Goal: Communication & Community: Share content

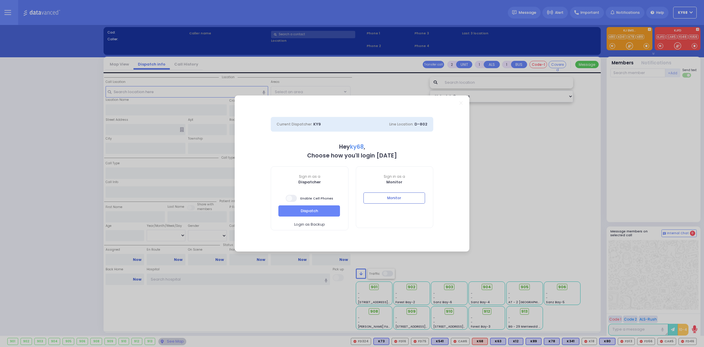
select select "12"
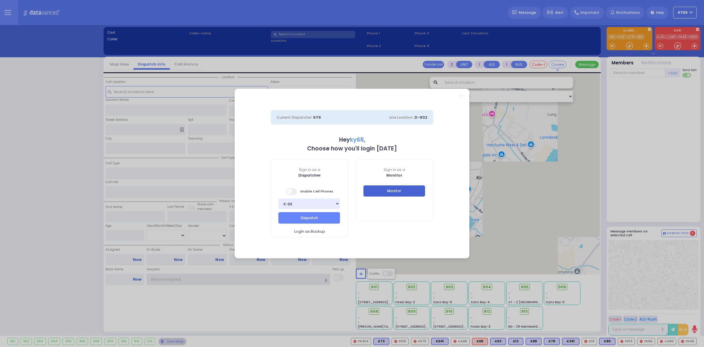
type input "ky68"
click at [387, 187] on button "Monitor" at bounding box center [395, 190] width 62 height 11
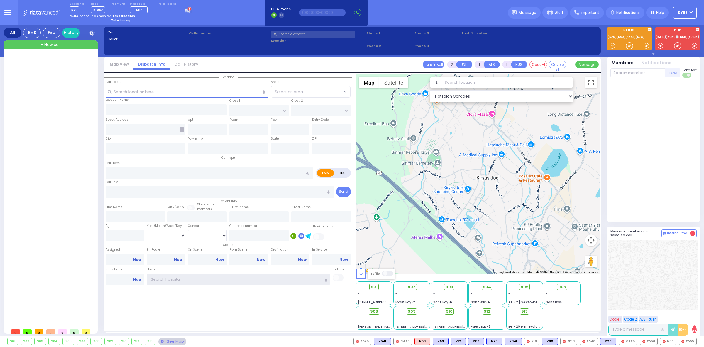
type input "ky68"
click at [185, 10] on icon at bounding box center [188, 10] width 6 height 6
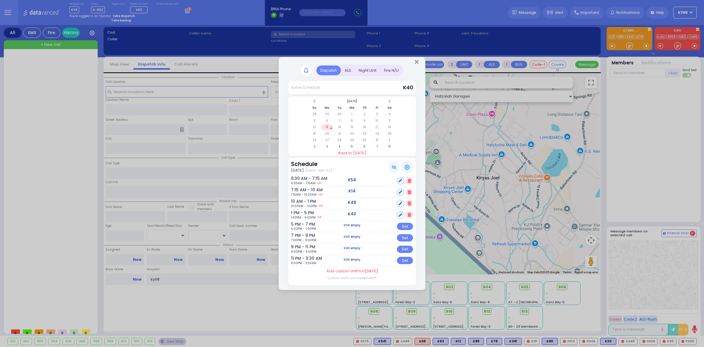
click at [308, 70] on rect at bounding box center [306, 70] width 11 height 11
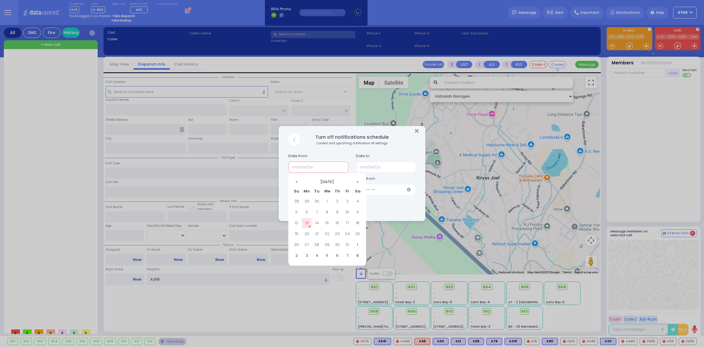
click at [309, 166] on input "text" at bounding box center [319, 166] width 60 height 11
click at [307, 220] on td "13" at bounding box center [307, 223] width 10 height 10
type input "10/13/2025"
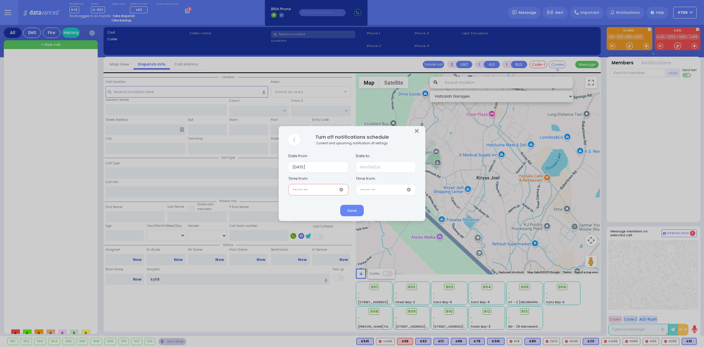
click at [313, 190] on input "time" at bounding box center [319, 189] width 60 height 11
click at [341, 190] on input "time" at bounding box center [319, 189] width 60 height 11
type input "16:47"
click at [392, 166] on input "text" at bounding box center [386, 166] width 60 height 11
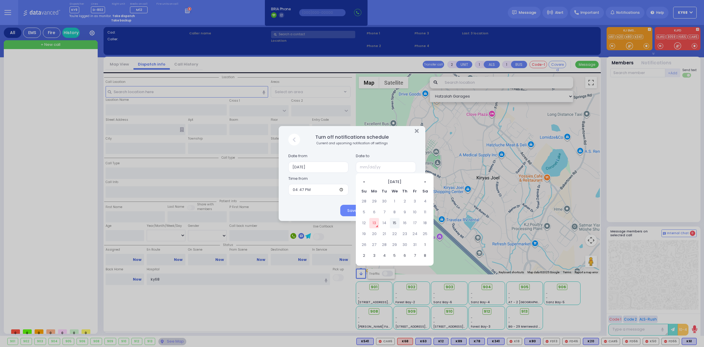
click at [393, 222] on td "15" at bounding box center [395, 223] width 10 height 10
type input "10/15/2025"
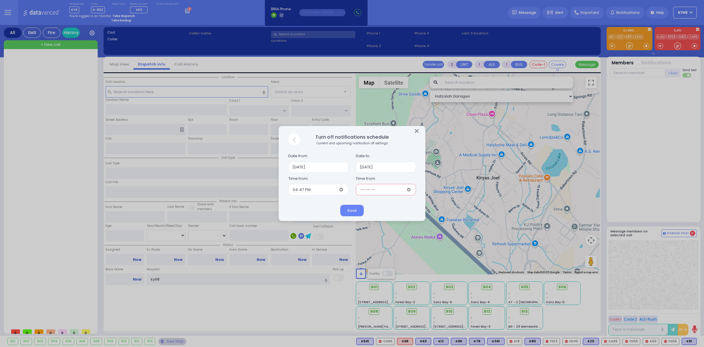
click at [372, 188] on input "time" at bounding box center [386, 189] width 60 height 11
click at [408, 190] on input "time" at bounding box center [386, 189] width 60 height 11
type input "19:28"
click at [321, 207] on div "Save" at bounding box center [352, 210] width 147 height 21
click at [351, 209] on button "Save" at bounding box center [351, 210] width 23 height 11
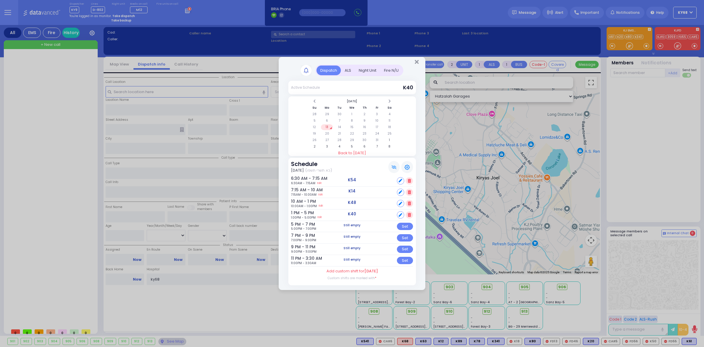
click at [309, 72] on rect at bounding box center [306, 70] width 11 height 11
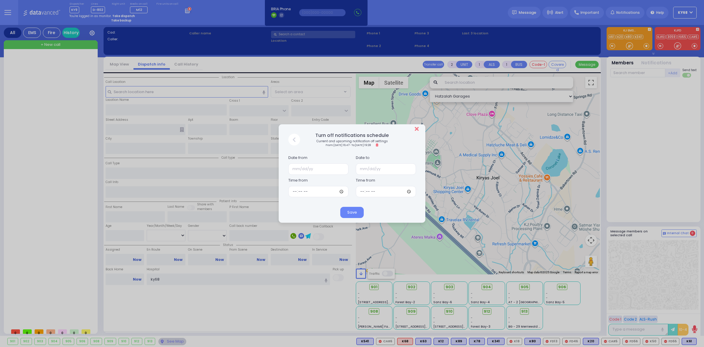
click at [417, 129] on icon "Close" at bounding box center [417, 129] width 4 height 6
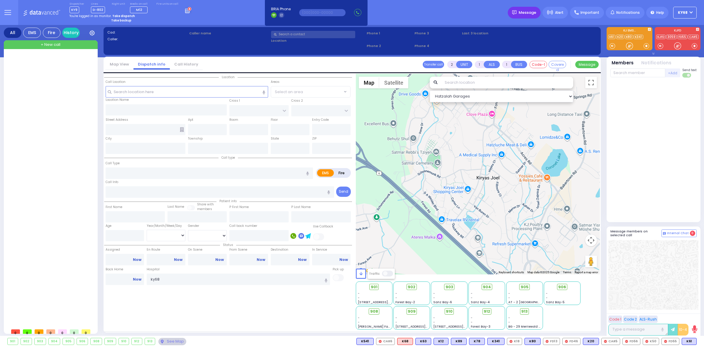
click at [521, 12] on span "Message" at bounding box center [528, 13] width 18 height 6
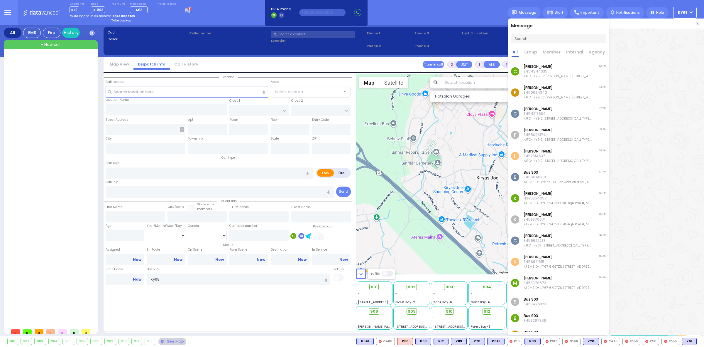
click at [530, 39] on input "text" at bounding box center [558, 38] width 95 height 9
type input "ky67"
click at [558, 50] on icon at bounding box center [557, 50] width 2 height 2
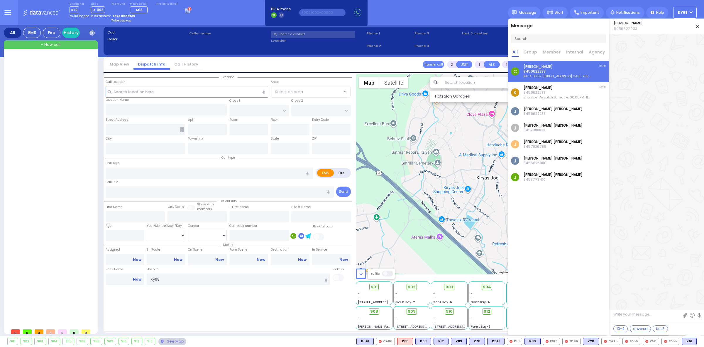
click at [636, 318] on textarea at bounding box center [656, 316] width 95 height 11
paste textarea "*Sukkos Dispatch Schedule – 2nd Days* *Monday (Erev Yom Tov):* 05:00 PM – 07:00…"
type textarea "*Sukkos Dispatch Schedule – 2nd Days* *Monday (Erev Yom Tov):* 05:00 PM – 07:00…"
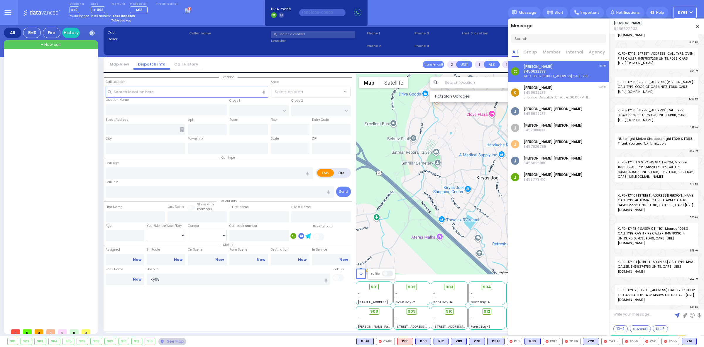
scroll to position [22347, 0]
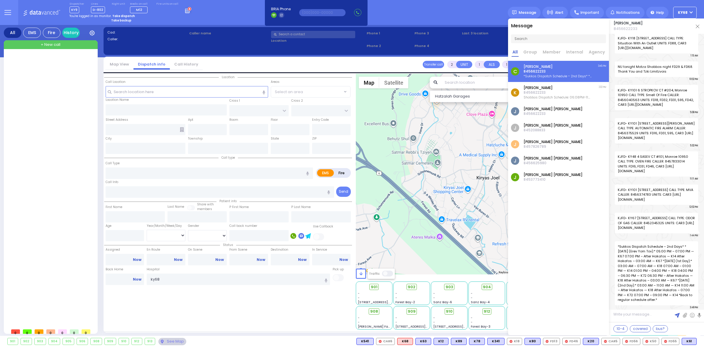
click at [532, 40] on input "text" at bounding box center [558, 38] width 95 height 9
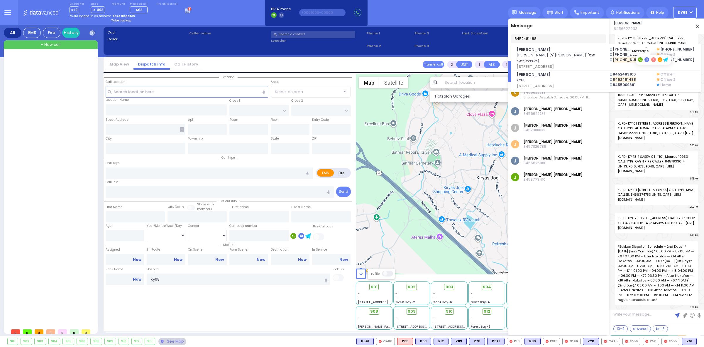
type input "8452481488"
click at [646, 60] on icon at bounding box center [647, 59] width 2 height 2
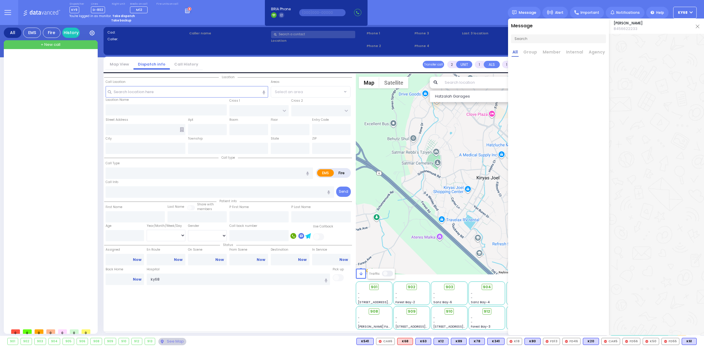
scroll to position [0, 0]
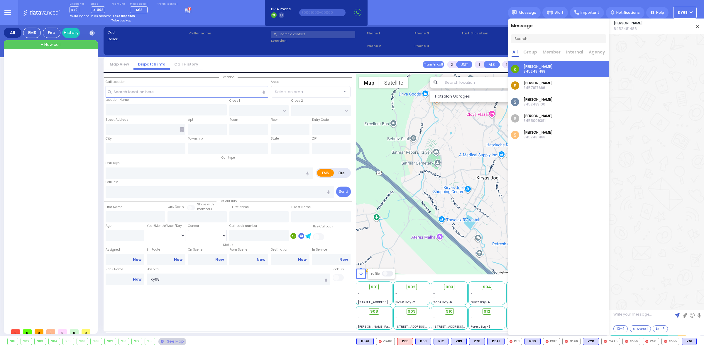
click at [629, 315] on textarea at bounding box center [656, 316] width 95 height 11
paste textarea "*Sukkos Dispatch Schedule – 2nd Days* *Monday (Erev Yom Tov):* 05:00 PM – 07:00…"
type textarea "*Sukkos Dispatch Schedule – 2nd Days* *Monday (Erev Yom Tov):* 05:00 PM – 07:00…"
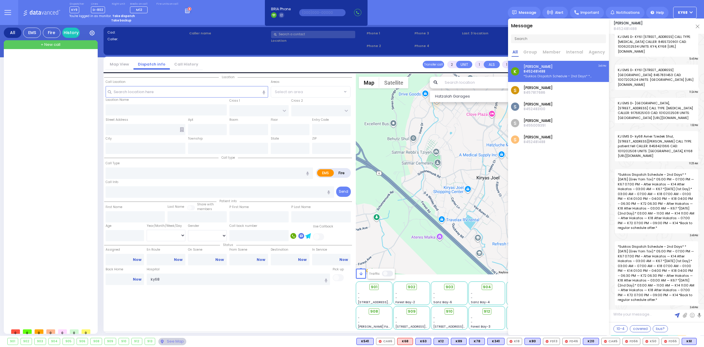
scroll to position [24174, 0]
click at [546, 38] on input "text" at bounding box center [558, 38] width 95 height 9
type input "ky18"
click at [617, 53] on rect at bounding box center [616, 54] width 5 height 5
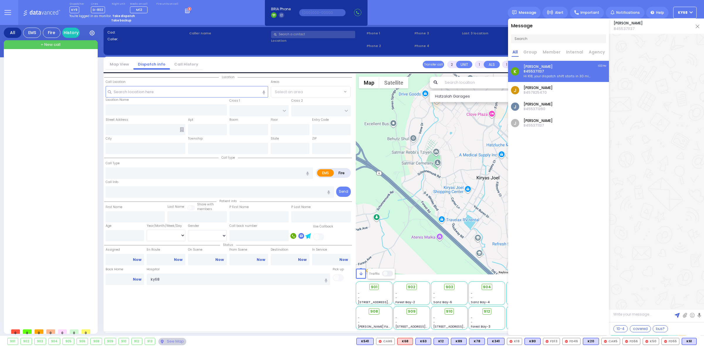
click at [642, 313] on textarea at bounding box center [656, 316] width 95 height 11
paste textarea "Sukkos Dispatch Schedule – 2nd Days Monday (Erev Yom Tov): 05:00 PM – 07:00 PM …"
type textarea "Sukkos Dispatch Schedule – 2nd Days Monday (Erev Yom Tov): 05:00 PM – 07:00 PM …"
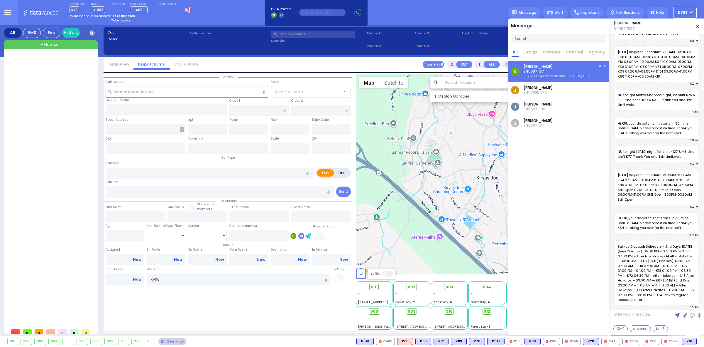
scroll to position [40942, 0]
click at [541, 40] on input "text" at bounding box center [558, 38] width 95 height 9
type input "ky14"
click at [556, 50] on icon at bounding box center [557, 50] width 2 height 2
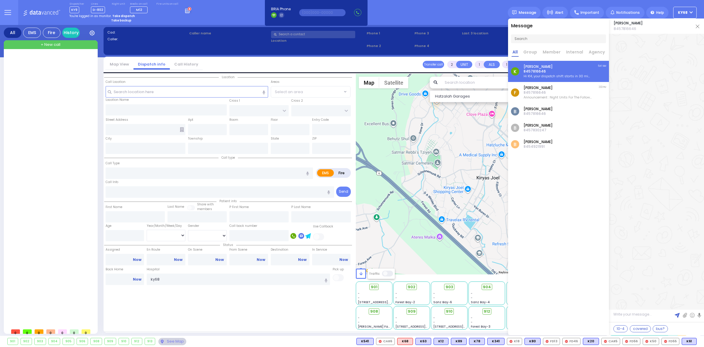
click at [545, 69] on p "8457816646" at bounding box center [558, 71] width 68 height 5
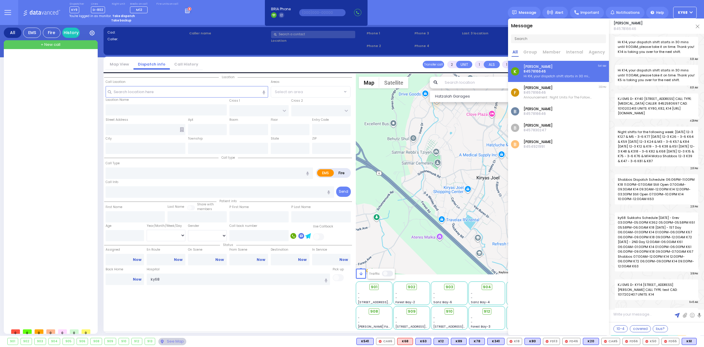
scroll to position [13107, 0]
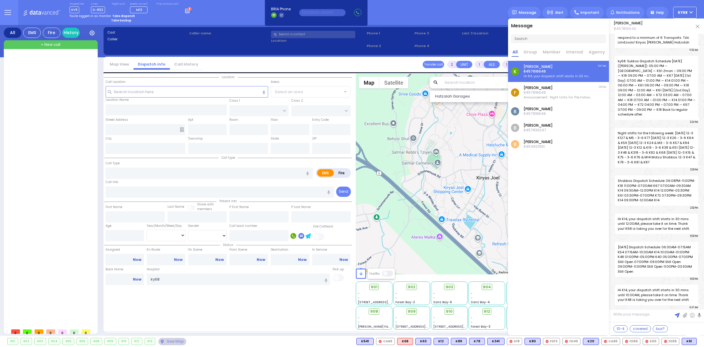
paste textarea "Sukkos Dispatch Schedule – 2nd Days Monday (Erev Yom Tov): 05:00 PM – 07:00 PM …"
type textarea "Sukkos Dispatch Schedule – 2nd Days Monday (Erev Yom Tov): 05:00 PM – 07:00 PM …"
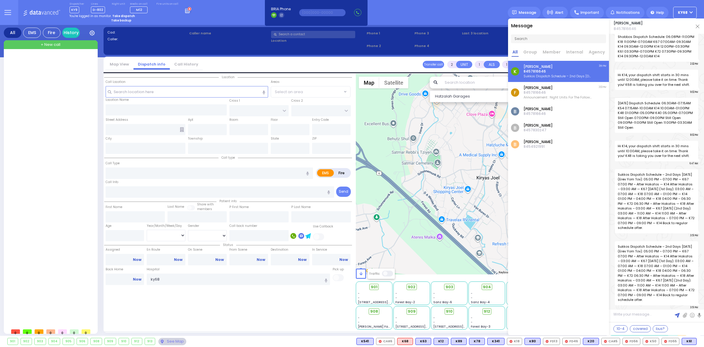
scroll to position [13241, 0]
click at [544, 38] on input "text" at bounding box center [558, 38] width 95 height 9
type input "ky72"
click at [555, 49] on rect at bounding box center [556, 50] width 5 height 5
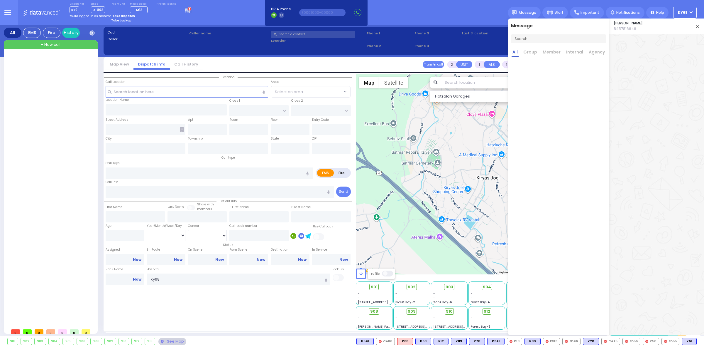
scroll to position [0, 0]
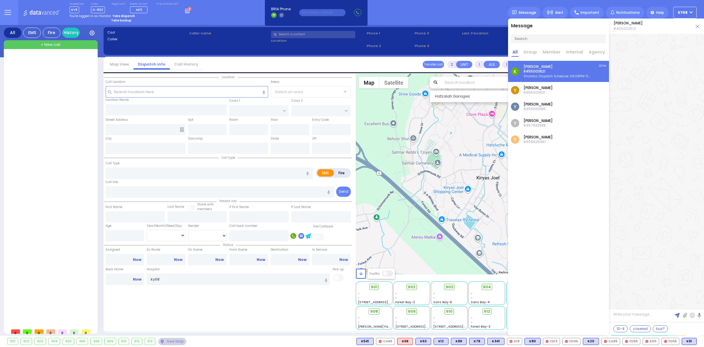
click at [635, 316] on textarea at bounding box center [656, 316] width 95 height 11
paste textarea "Sukkos Dispatch Schedule – 2nd Days Monday (Erev Yom Tov): 05:00 PM – 07:00 PM …"
type textarea "Sukkos Dispatch Schedule – 2nd Days Monday (Erev Yom Tov): 05:00 PM – 07:00 PM …"
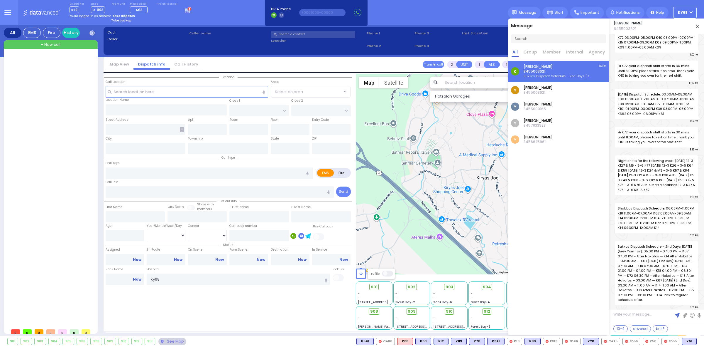
scroll to position [24749, 0]
click at [545, 228] on div "Message All Group Member Internal Agency K Yitzchok Ekstein 8455003621" at bounding box center [558, 176] width 101 height 316
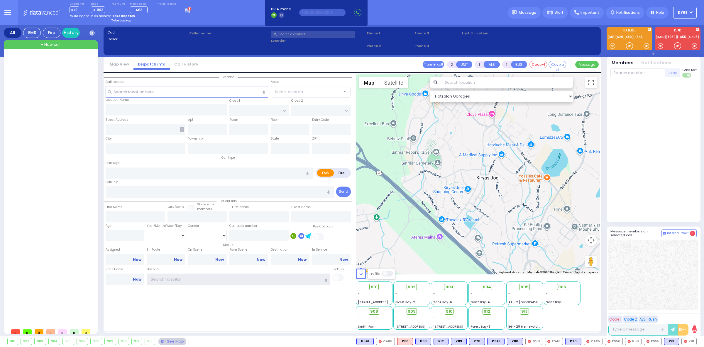
type input "ky68"
click at [60, 48] on div "+ New call" at bounding box center [51, 44] width 94 height 9
select select
radio input "true"
select select
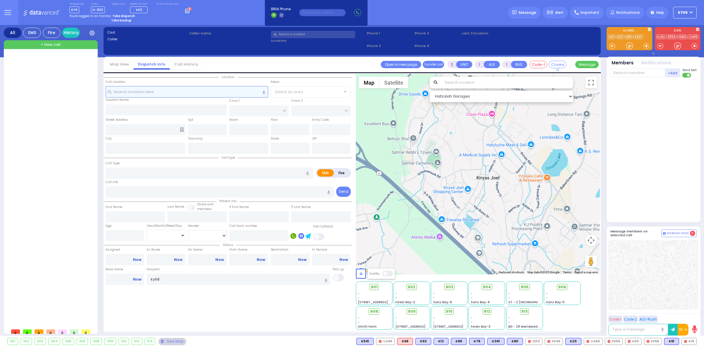
type input "15:57"
click at [318, 36] on input "text" at bounding box center [313, 34] width 84 height 7
select select "Hatzalah Garages"
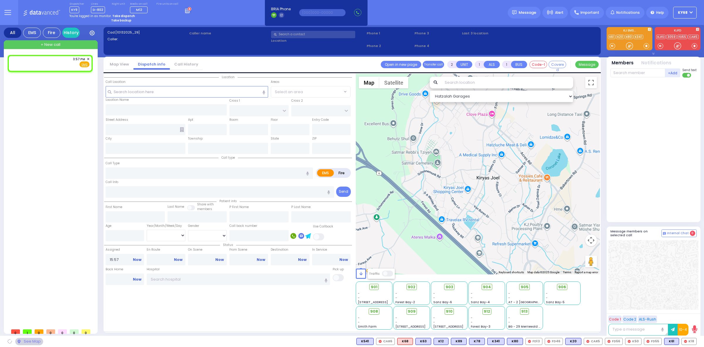
select select
radio input "true"
select select
select select "Hatzalah Garages"
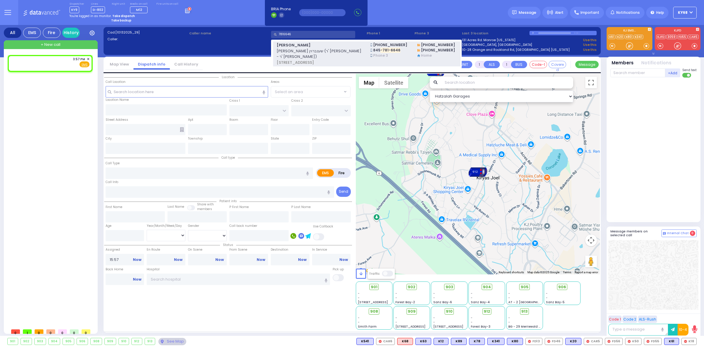
type input "7816646"
click at [325, 53] on span "בעריש שענברוין (ר' קאפל - ר' נח גפן)" at bounding box center [320, 53] width 87 height 11
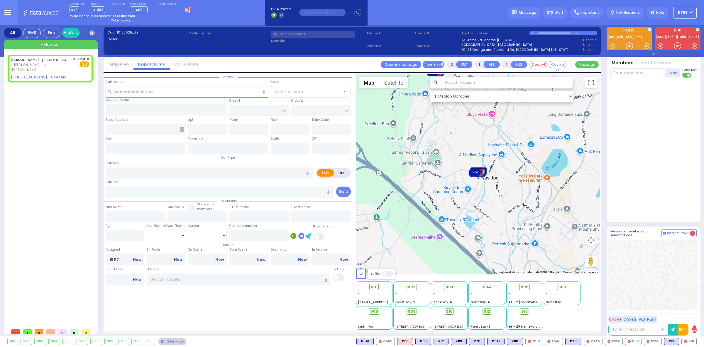
select select
radio input "true"
type input "BERISH"
type input "SCHONBRUN"
select select
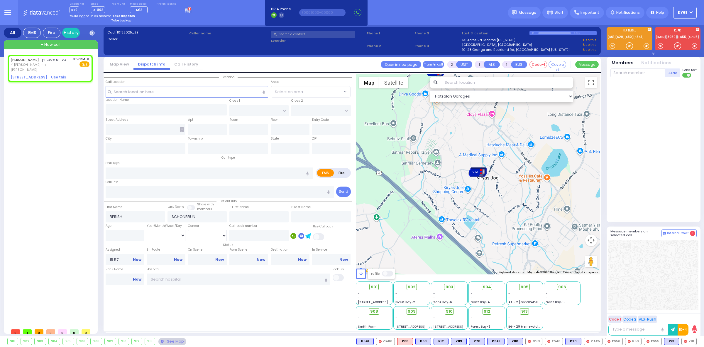
select select "Hatzalah Garages"
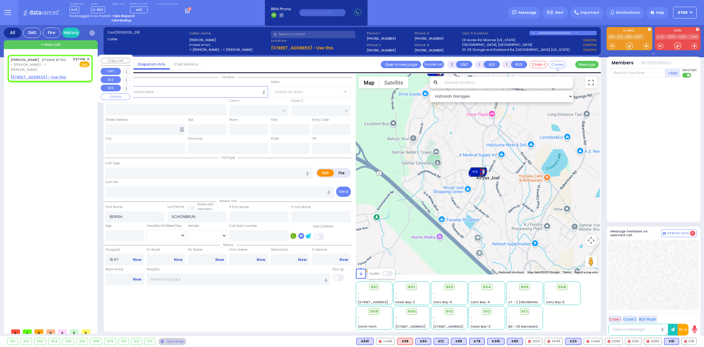
click at [41, 75] on u "19 MERON DR 203 - Use this" at bounding box center [38, 77] width 55 height 5
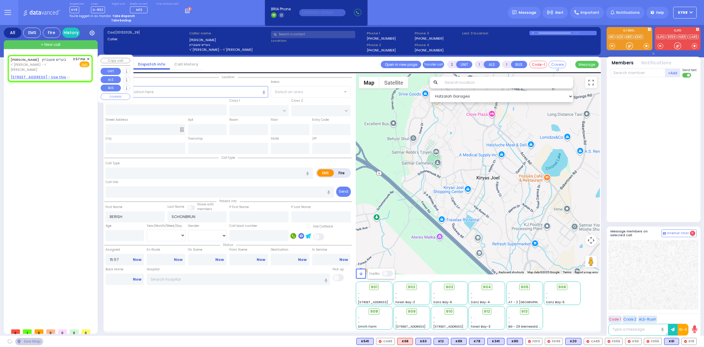
select select
radio input "true"
select select
select select "Hatzalah Garages"
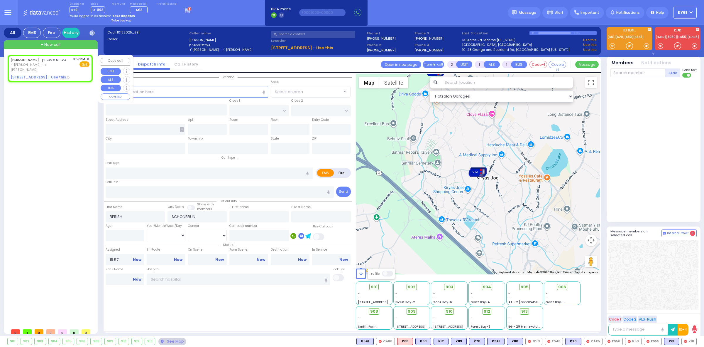
select select
radio input "true"
select select
select select "Hatzalah Garages"
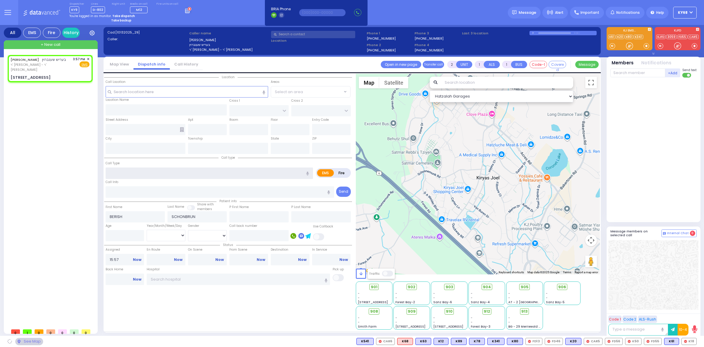
click at [121, 168] on input "text" at bounding box center [210, 172] width 208 height 11
type input "PRAG BLVD"
type input "DAJ BLVD"
type input "19 MERON DR"
type input "203"
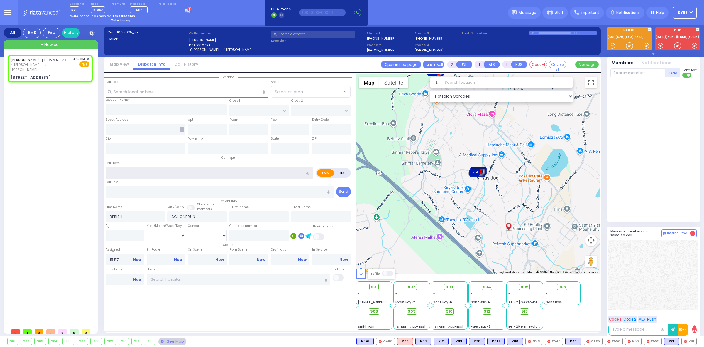
type input "Kiryas Joel"
type input "New York"
type input "10950"
type input "TE"
select select "SECTION 6"
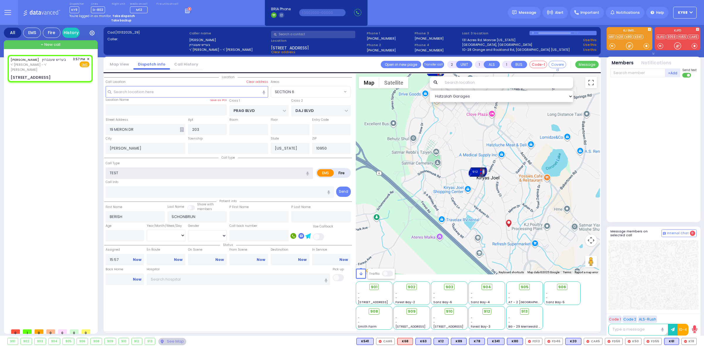
type input "TEST"
click at [133, 163] on div "Call Type TEST" at bounding box center [210, 169] width 208 height 19
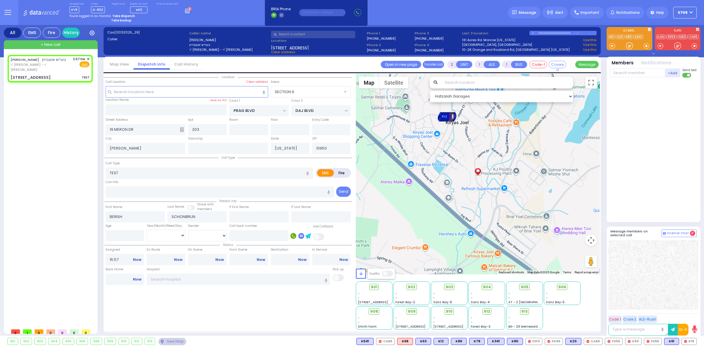
select select
radio input "true"
select select
select select "Hatzalah Garages"
select select "SECTION 6"
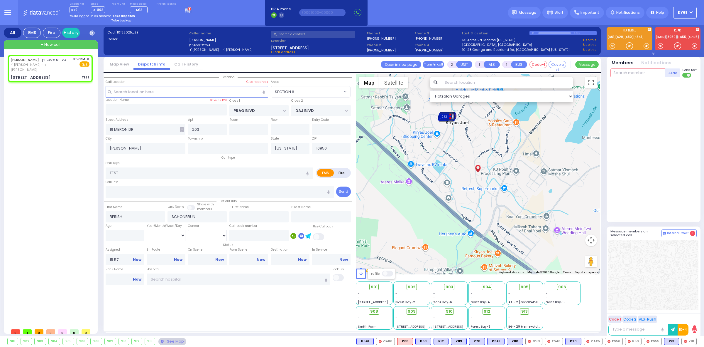
drag, startPoint x: 631, startPoint y: 73, endPoint x: 628, endPoint y: 74, distance: 3.1
click at [630, 73] on input "text" at bounding box center [638, 72] width 55 height 9
type input "68"
type input "56"
select select
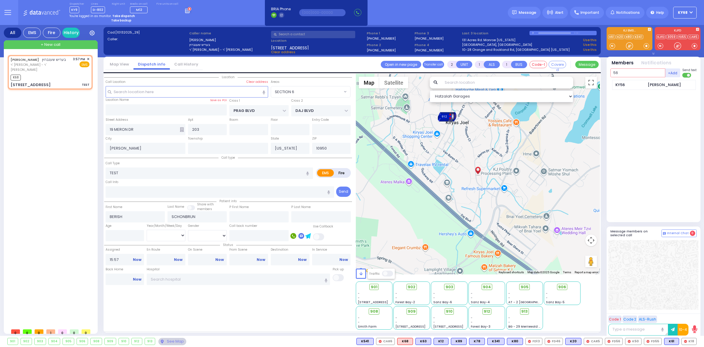
radio input "true"
select select
type input "15:58"
type input "56"
select select "Hatzalah Garages"
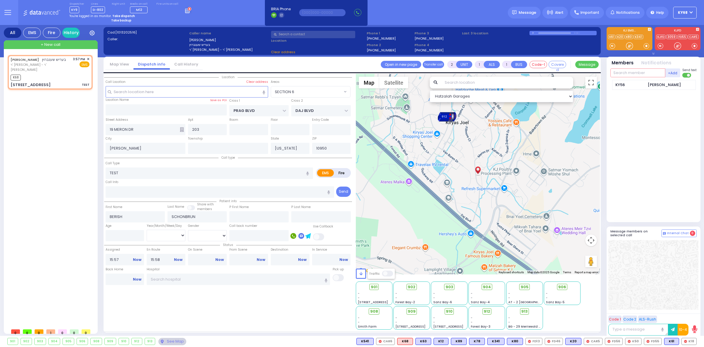
select select "SECTION 6"
type input "9"
select select
radio input "true"
select select
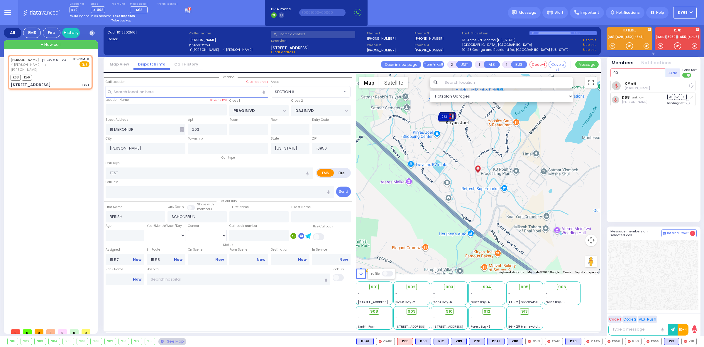
type input "905"
select select "Hatzalah Garages"
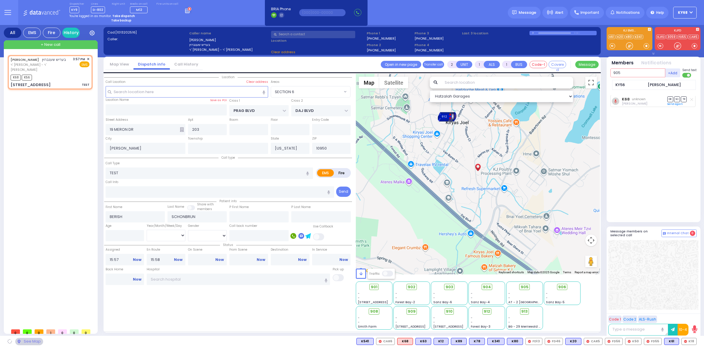
select select "SECTION 6"
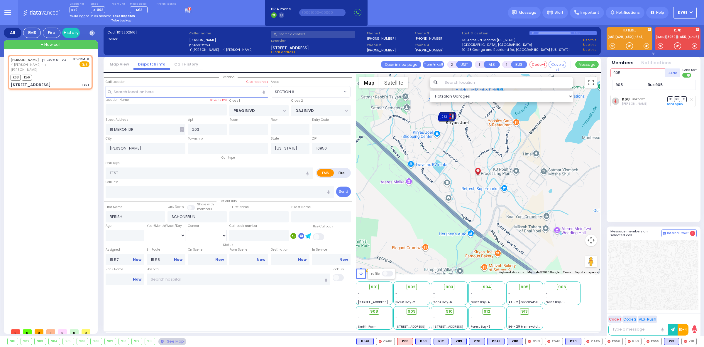
type input "905"
select select
radio input "true"
select select
select select "Hatzalah Garages"
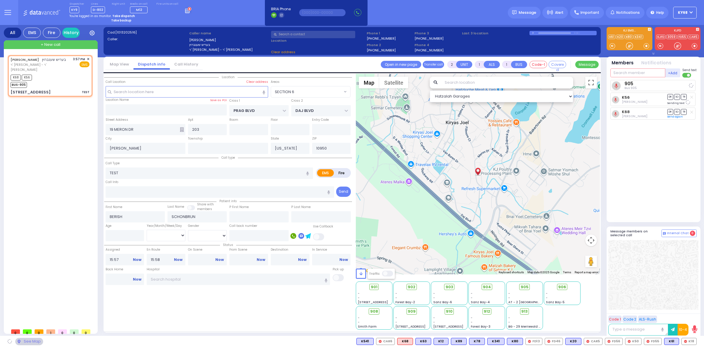
select select "SECTION 6"
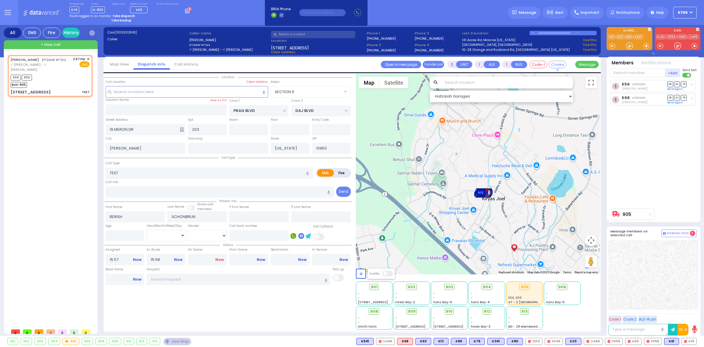
click at [217, 258] on link "Now" at bounding box center [219, 259] width 9 height 5
type input "15:58"
click at [259, 259] on link "Now" at bounding box center [261, 259] width 9 height 5
type input "15:58"
select select
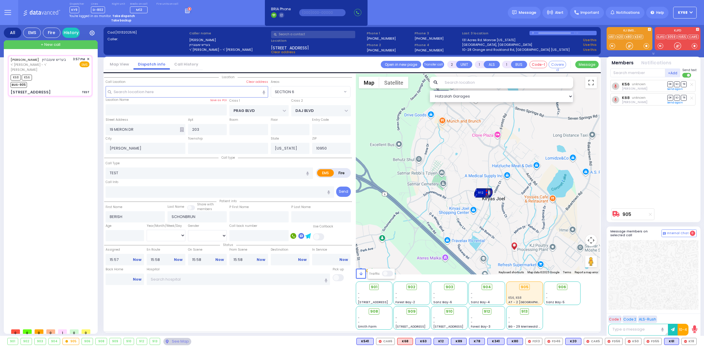
radio input "true"
select select
select select "Hatzalah Garages"
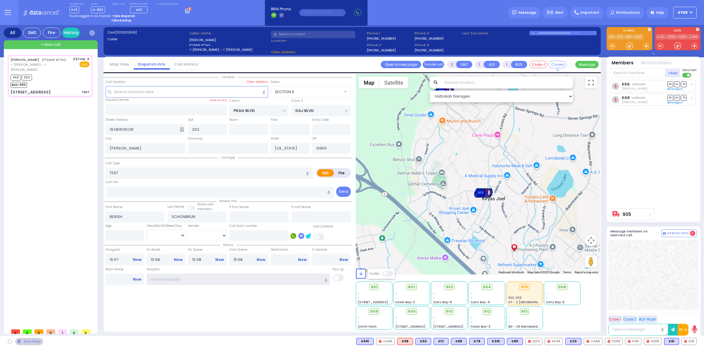
click at [210, 277] on input "text" at bounding box center [238, 278] width 183 height 11
select select "SECTION 6"
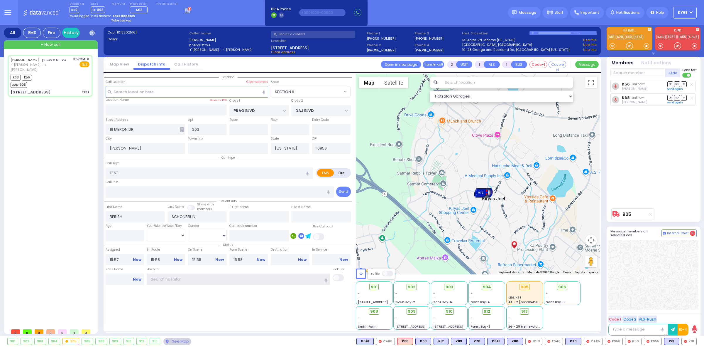
select select
radio input "true"
select select
select select "Hatzalah Garages"
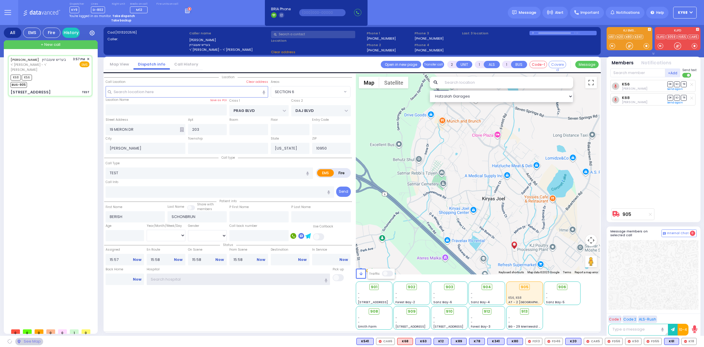
select select "SECTION 6"
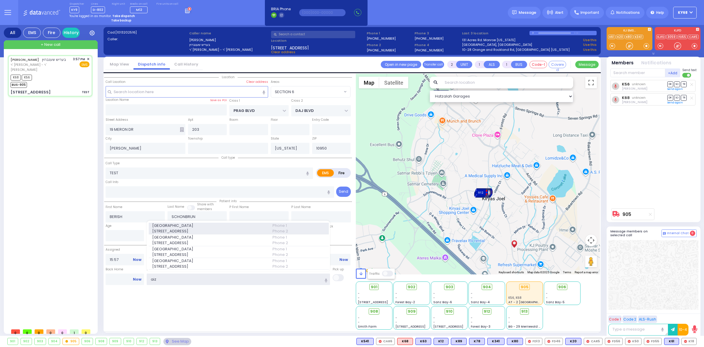
type input "aiz"
click at [199, 222] on span "Aizer Health Center" at bounding box center [208, 225] width 113 height 6
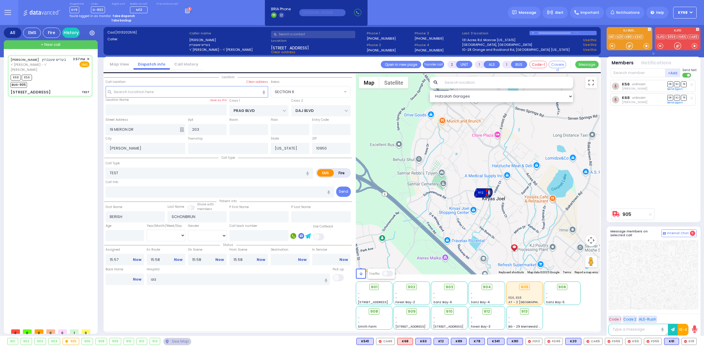
select select
radio input "true"
select select
type input "Aizer Health Center"
select select "Hatzalah Garages"
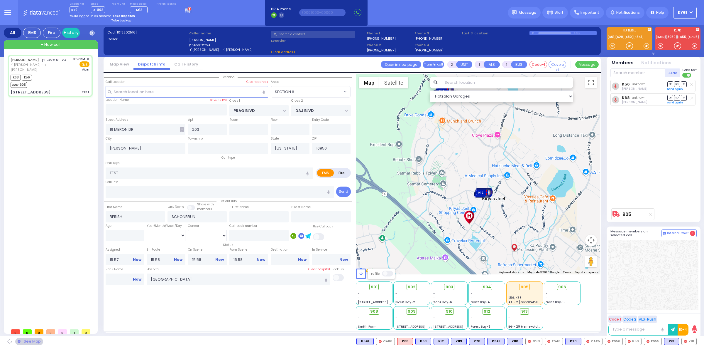
select select "SECTION 6"
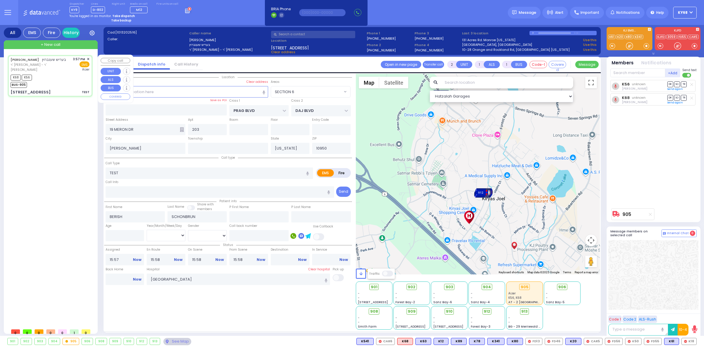
click at [89, 57] on span "✕" at bounding box center [88, 59] width 3 height 5
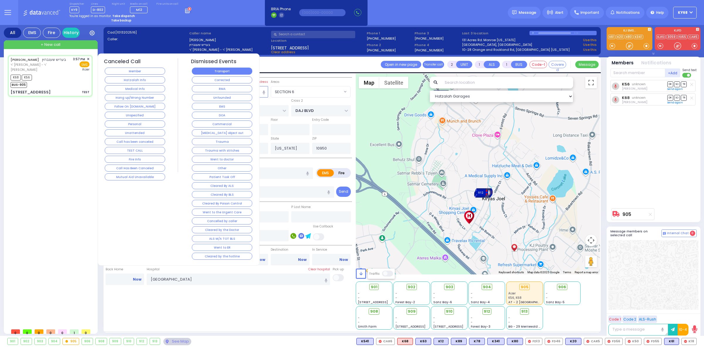
click at [206, 72] on button "Transport" at bounding box center [222, 71] width 60 height 7
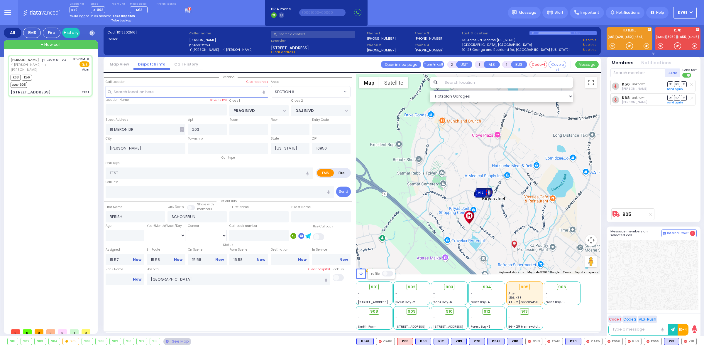
select select
radio input "true"
select select
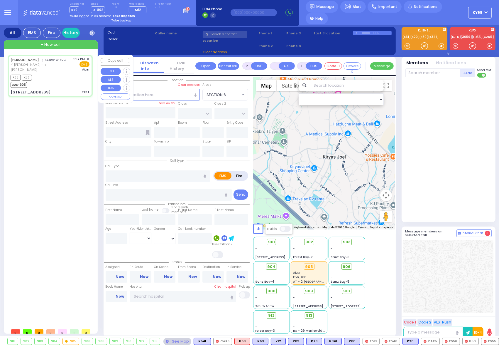
click at [89, 59] on span "✕" at bounding box center [88, 59] width 3 height 5
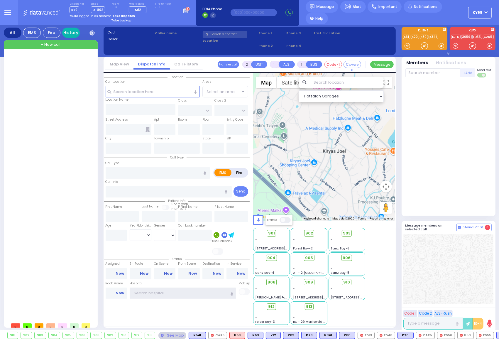
type input "ky68"
click at [71, 32] on link "History" at bounding box center [71, 33] width 18 height 10
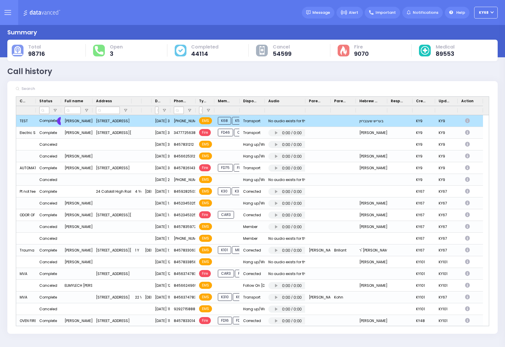
click at [58, 120] on div "Restore" at bounding box center [67, 121] width 21 height 8
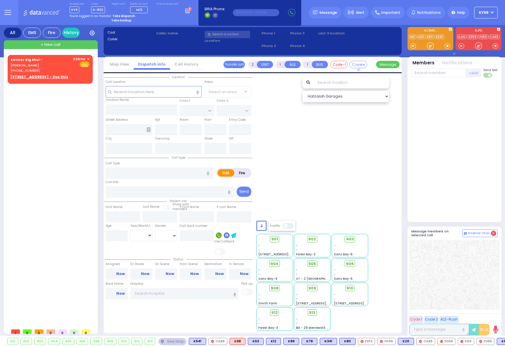
select select
radio input "true"
select select
select select "Hatzalah Garages"
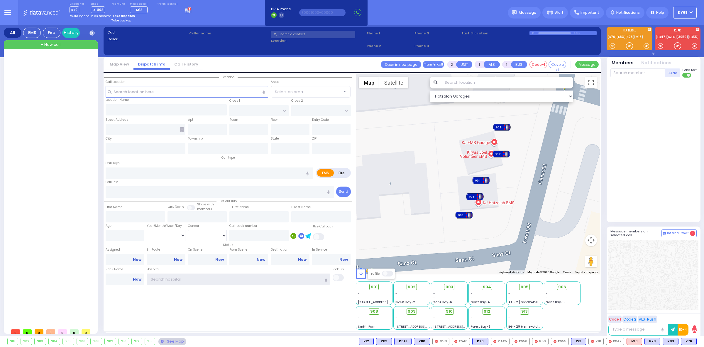
type input "ky68"
click at [480, 181] on div "904" at bounding box center [482, 180] width 18 height 9
click at [478, 163] on link "Calculate distance" at bounding box center [477, 164] width 29 height 4
click at [476, 179] on div "904" at bounding box center [482, 180] width 18 height 9
click at [476, 164] on link "Calculate distance" at bounding box center [477, 164] width 29 height 4
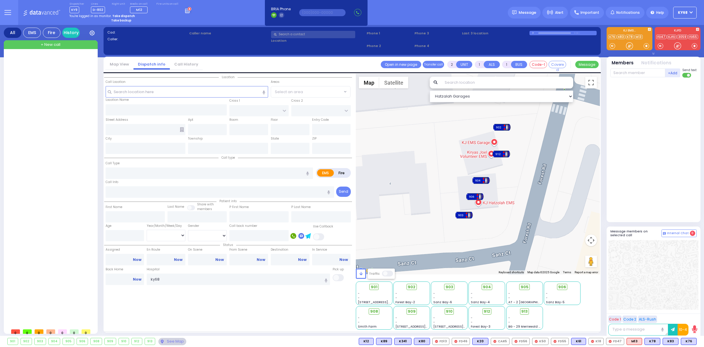
click at [473, 194] on div "906" at bounding box center [475, 196] width 18 height 9
click at [505, 188] on div "To navigate, press the arrow keys. To activate drag with keyboard, press Alt + …" at bounding box center [478, 174] width 245 height 200
click at [471, 194] on div "906" at bounding box center [475, 196] width 18 height 9
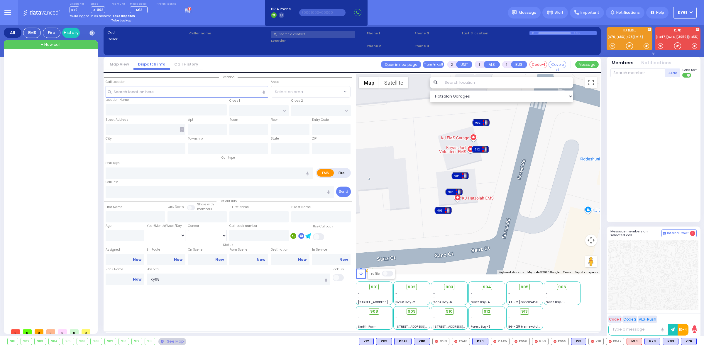
drag, startPoint x: 455, startPoint y: 172, endPoint x: 440, endPoint y: 107, distance: 67.4
click at [440, 107] on div "To activate drag with keyboard, press Alt + Enter. Once in keyboard drag state,…" at bounding box center [478, 174] width 245 height 200
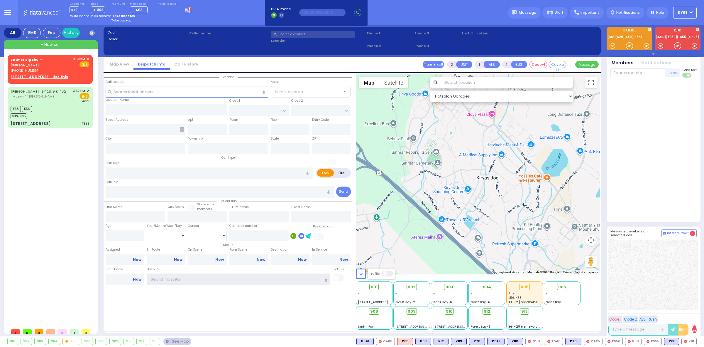
type input "ky68"
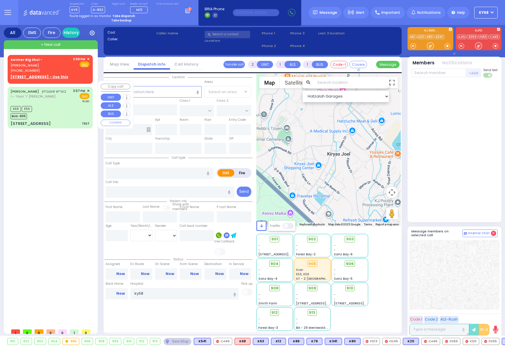
click at [89, 88] on span "✕" at bounding box center [88, 90] width 3 height 5
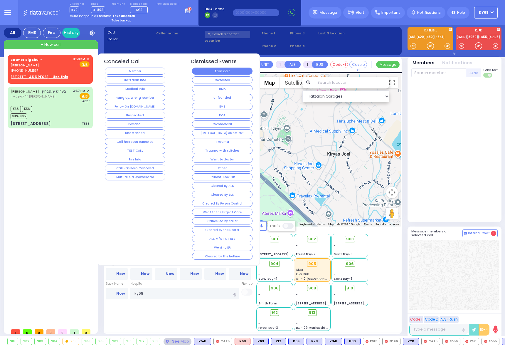
click at [215, 72] on button "Transport" at bounding box center [222, 71] width 60 height 7
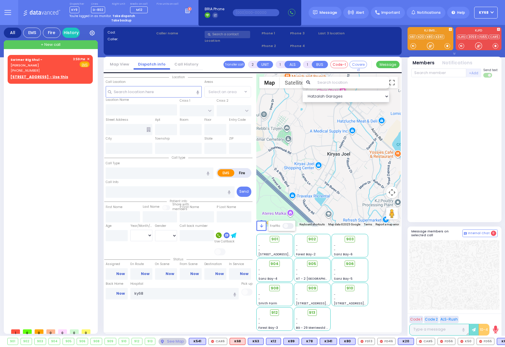
select select
radio input "true"
select select
select select "Hatzalah Garages"
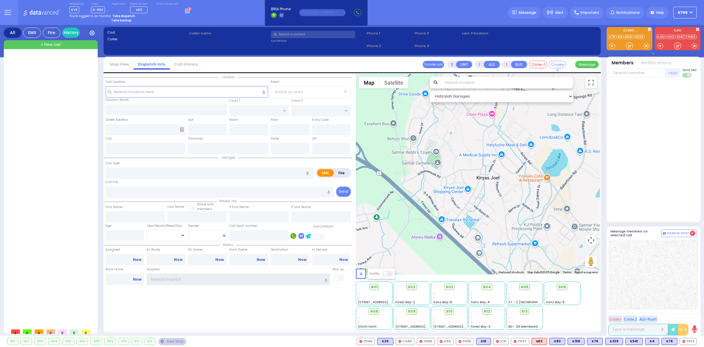
type input "ky68"
click at [670, 122] on div at bounding box center [654, 150] width 86 height 140
click at [670, 124] on div at bounding box center [654, 150] width 86 height 140
